Goal: Information Seeking & Learning: Learn about a topic

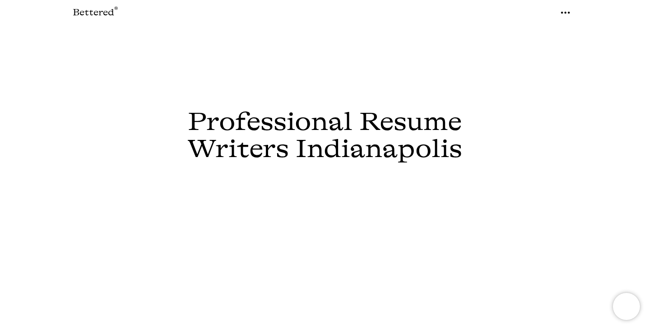
scroll to position [102, 0]
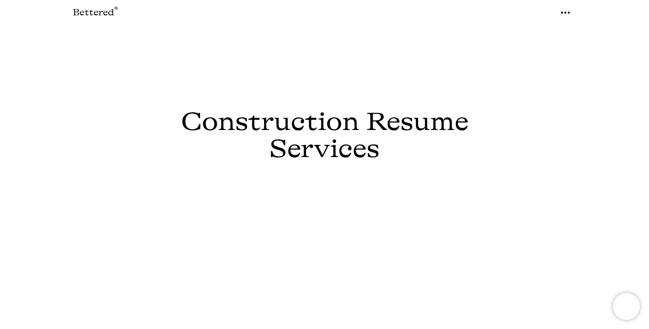
scroll to position [89, 0]
